Goal: Information Seeking & Learning: Learn about a topic

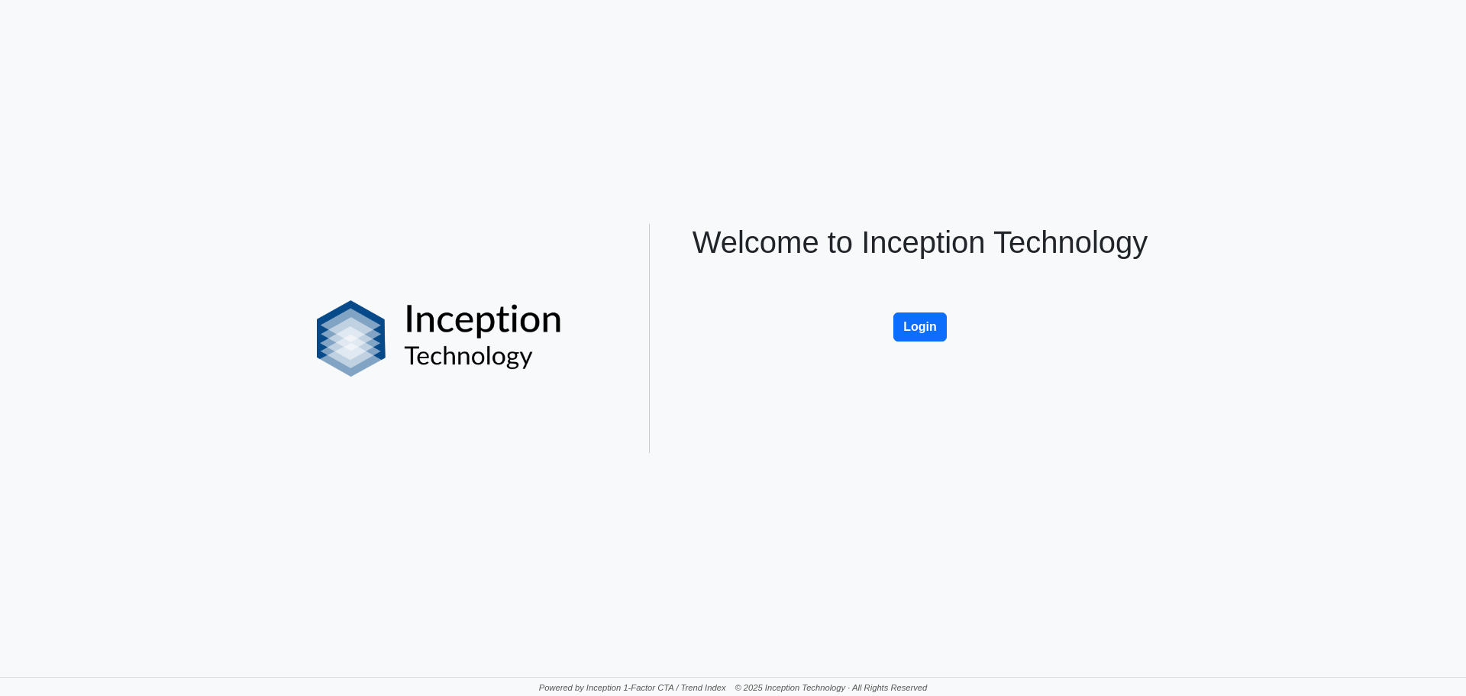
click at [880, 340] on div "Welcome to Inception Technology Login" at bounding box center [920, 338] width 504 height 229
click at [915, 324] on button "Login" at bounding box center [919, 326] width 53 height 29
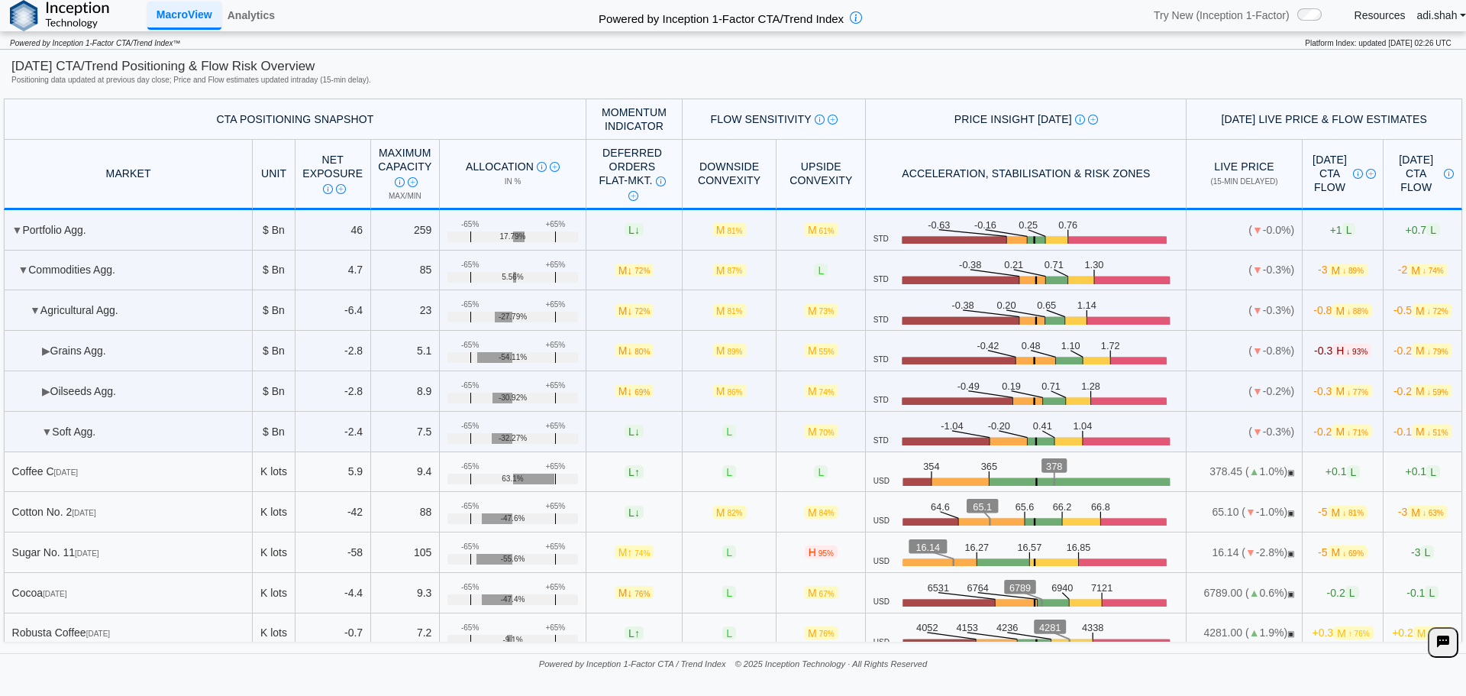
scroll to position [76, 0]
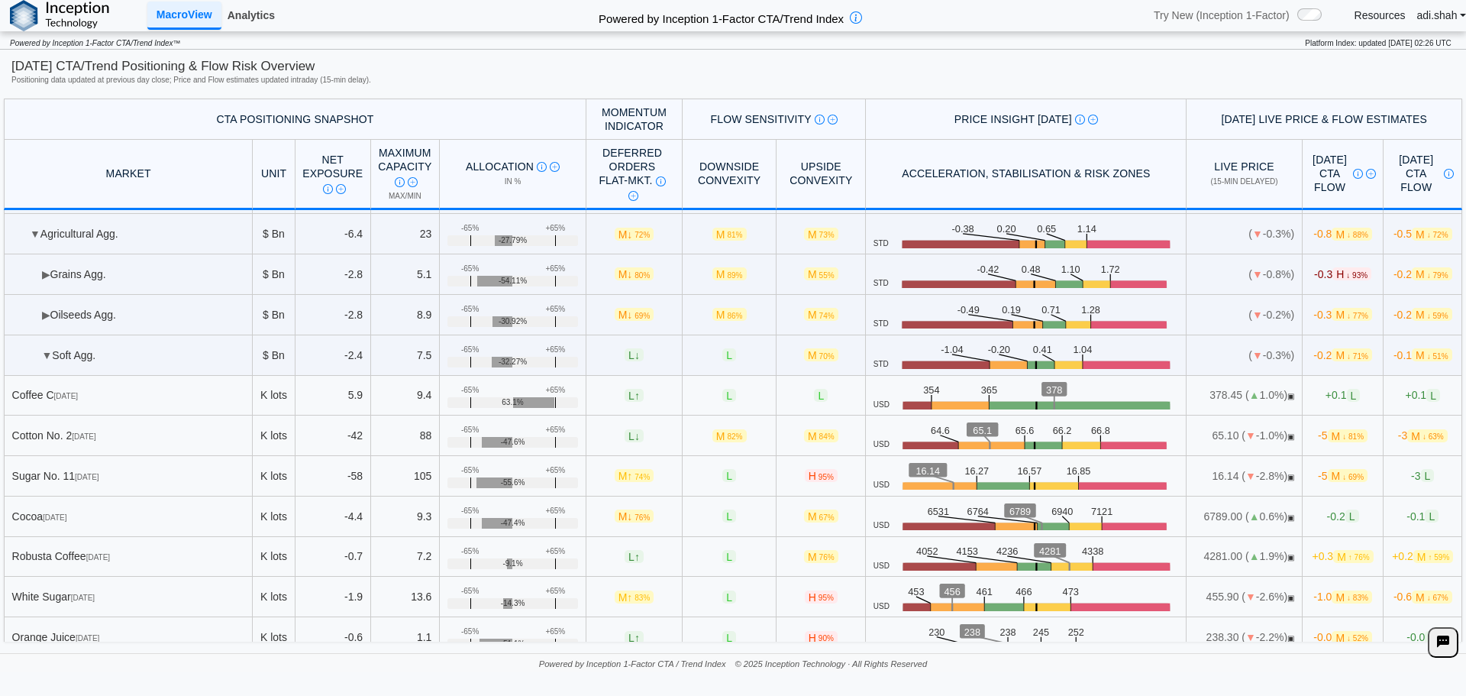
click at [242, 14] on link "Analytics" at bounding box center [251, 15] width 60 height 26
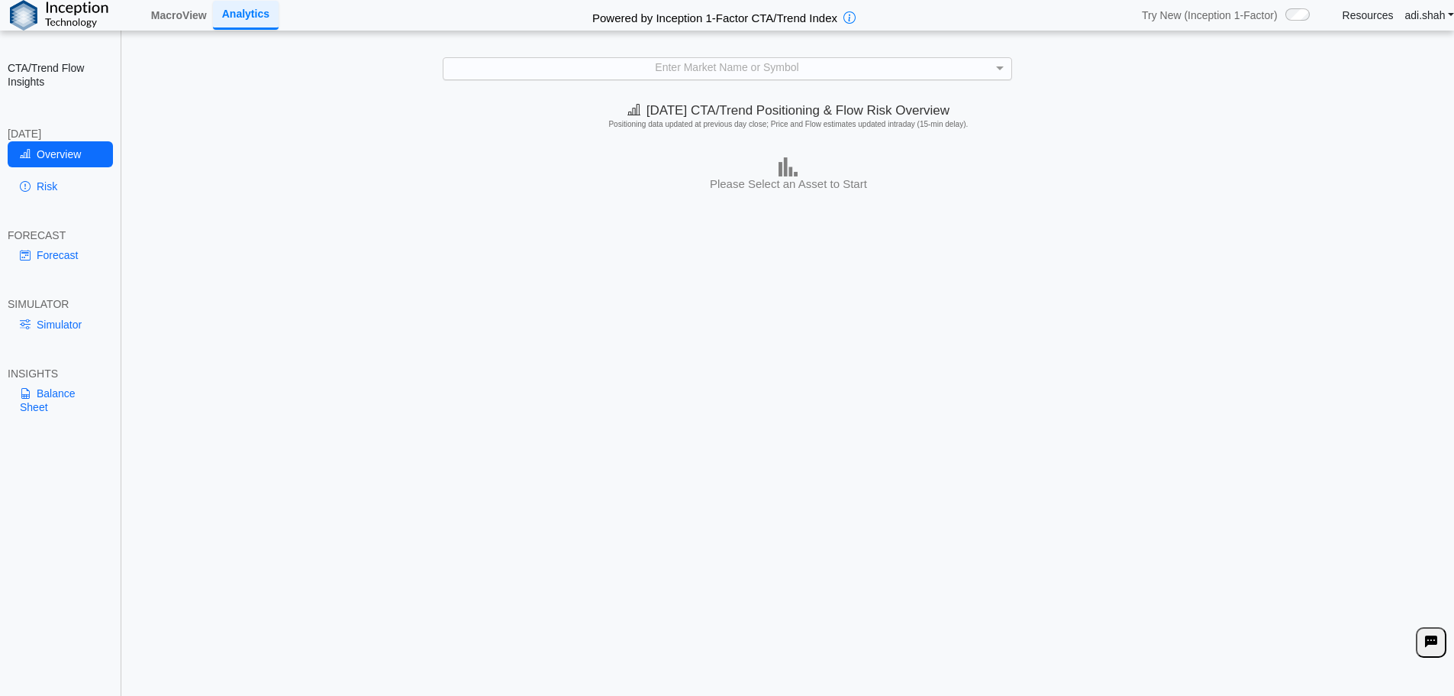
click at [583, 64] on div "Enter Market Name or Symbol" at bounding box center [728, 68] width 568 height 21
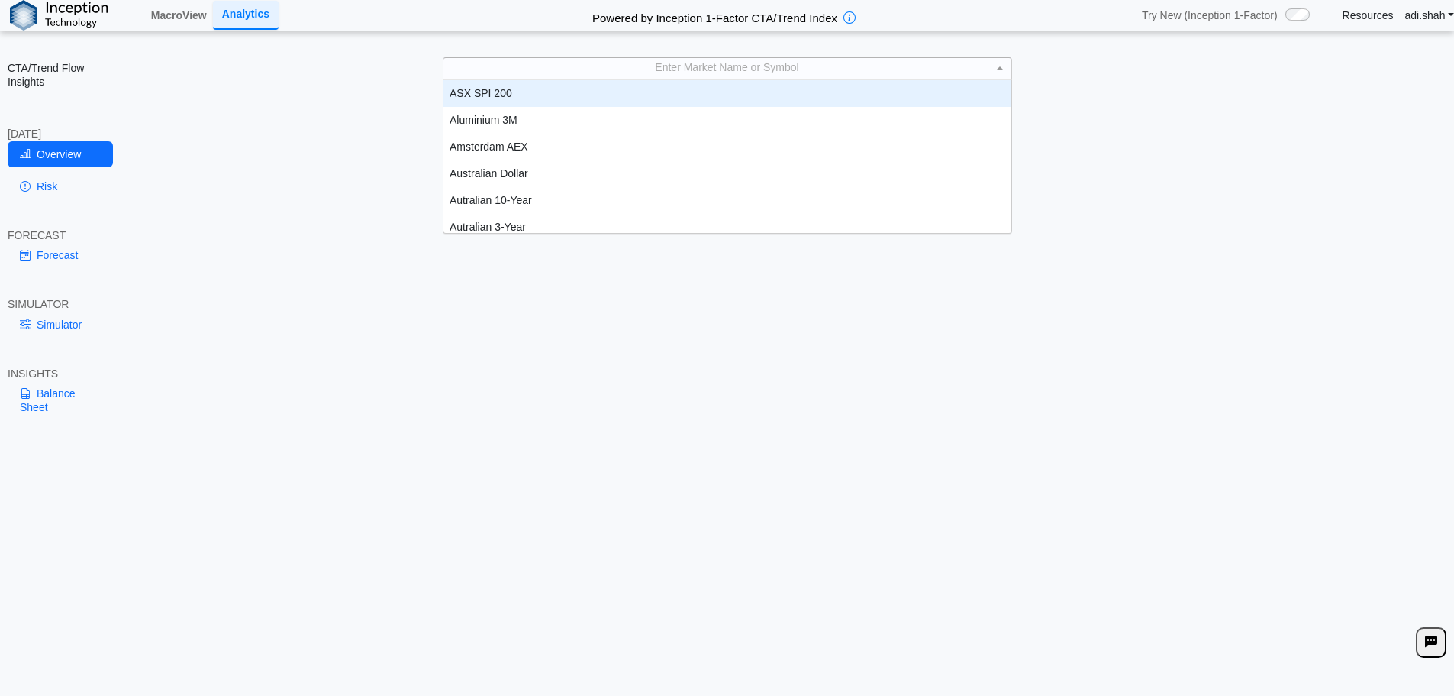
scroll to position [12, 12]
type input "**"
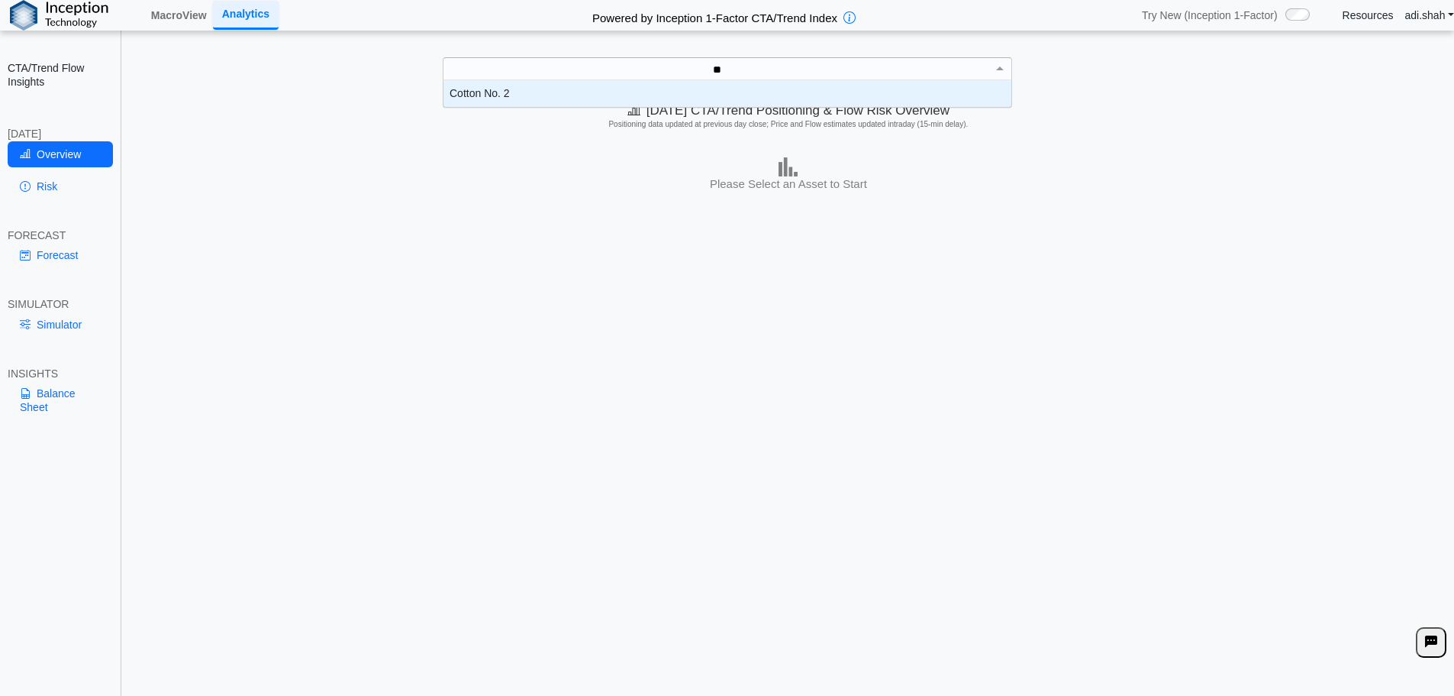
scroll to position [15, 557]
click at [587, 96] on div "Cotton No. 2" at bounding box center [728, 93] width 568 height 27
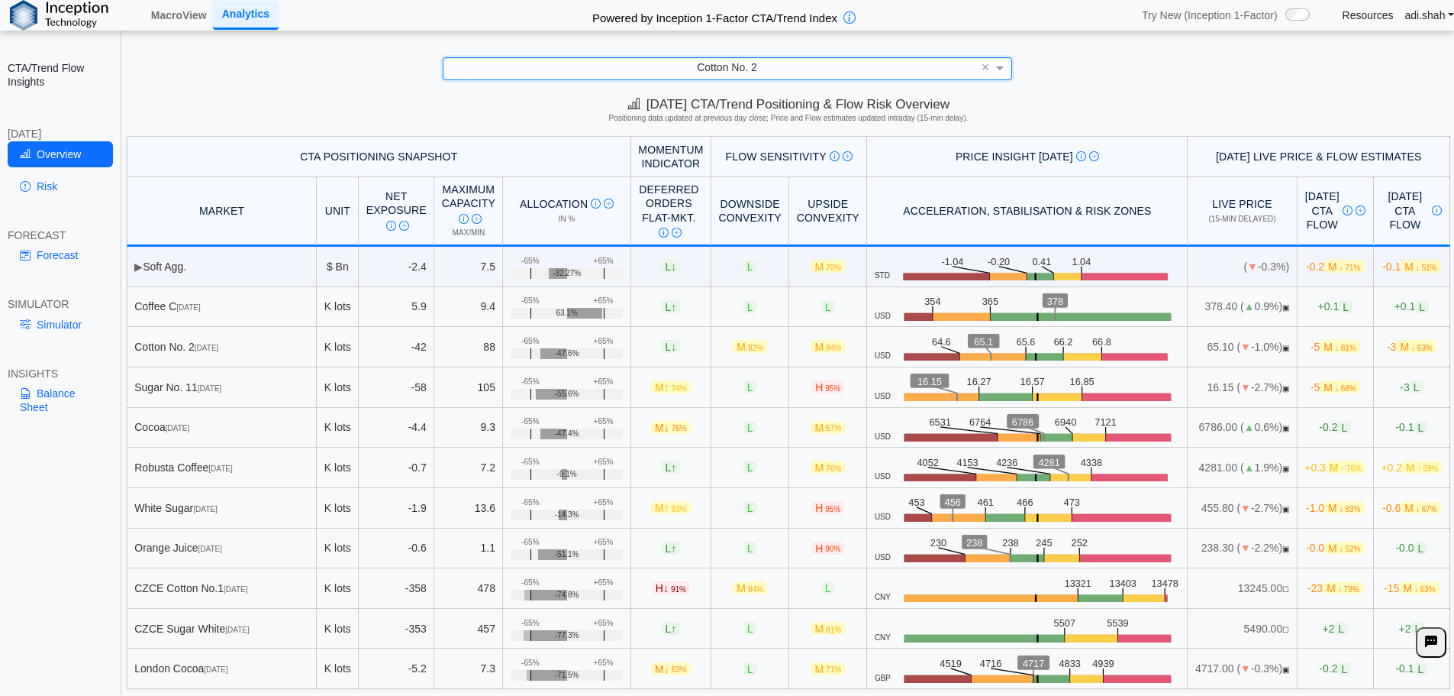
scroll to position [7, 0]
click at [74, 176] on link "Risk" at bounding box center [60, 186] width 105 height 26
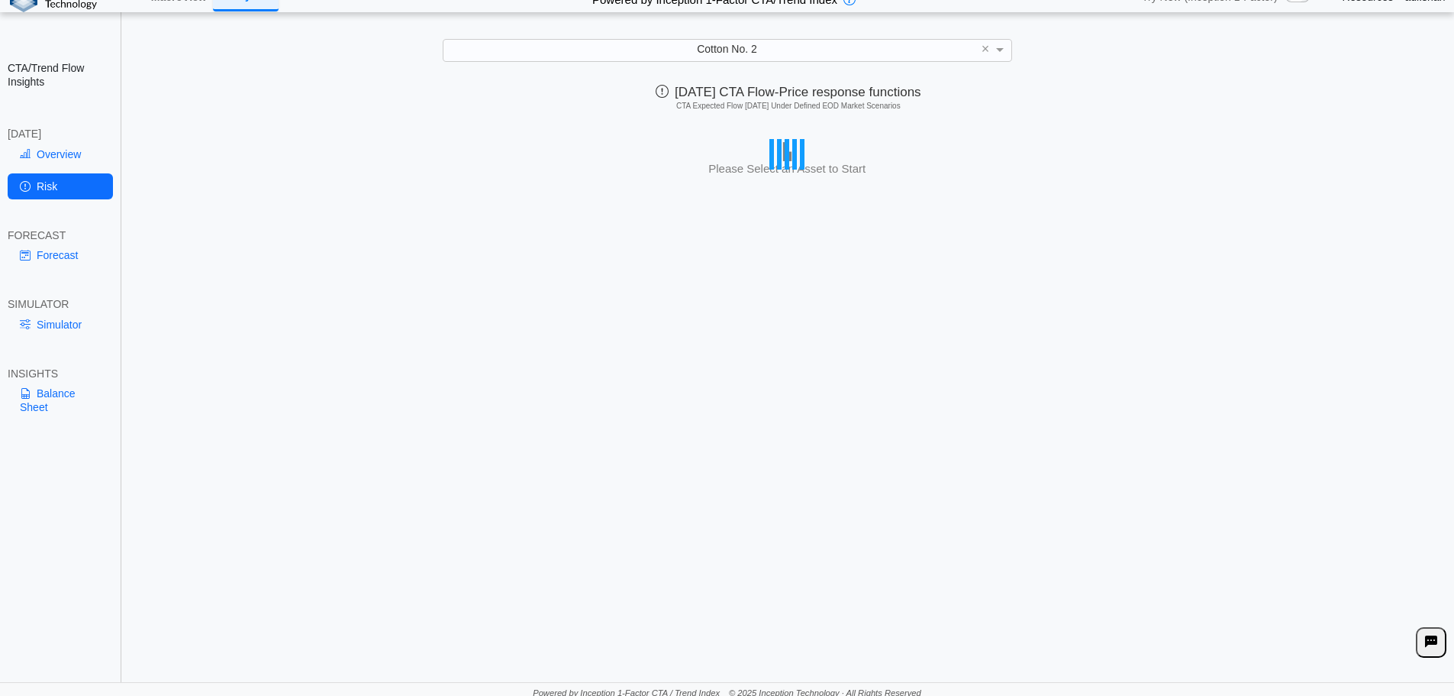
scroll to position [24, 0]
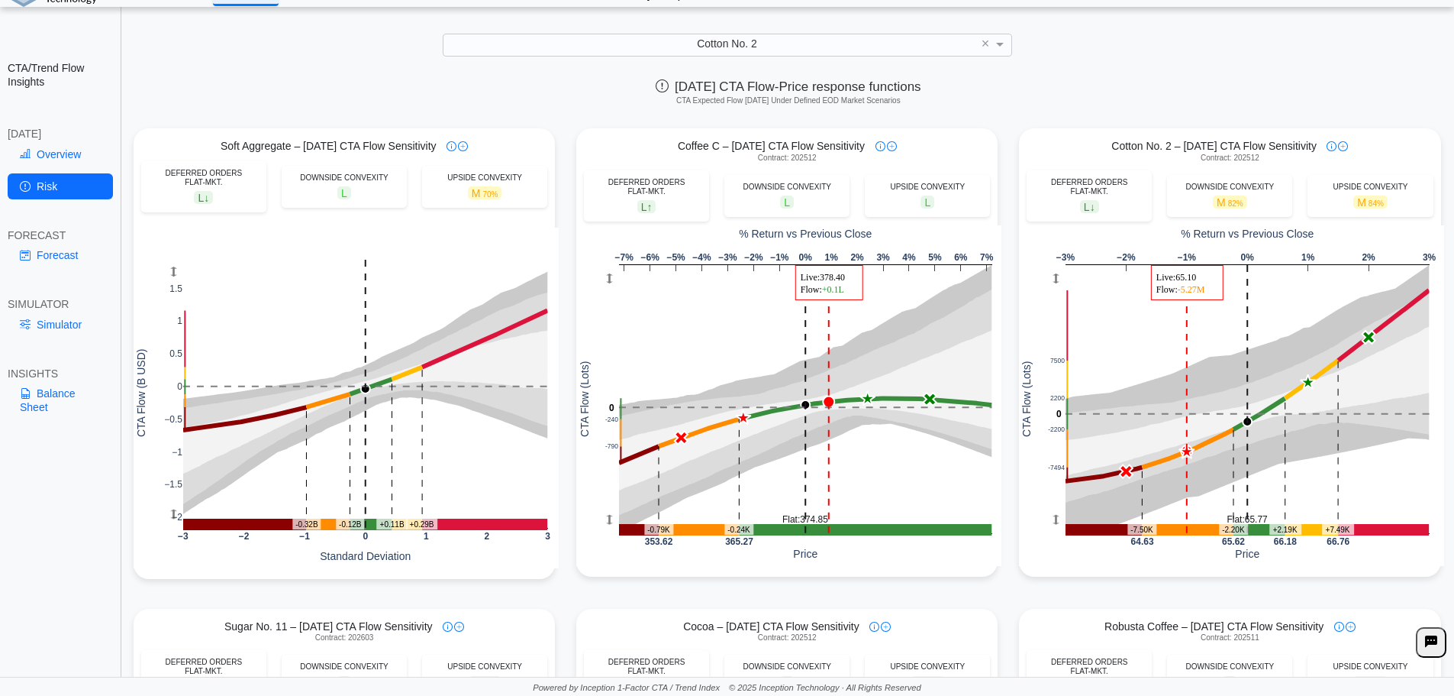
click at [1090, 72] on div "[DATE] CTA Flow-Price response functions CTA Expected Flow [DATE] Under Defined…" at bounding box center [789, 95] width 1332 height 47
click at [1122, 577] on div "Cotton No. 2 – [DATE] CTA Flow Sensitivity Contract: 202512 DEFERRED ORDERS FLA…" at bounding box center [1230, 360] width 428 height 465
